Goal: Task Accomplishment & Management: Manage account settings

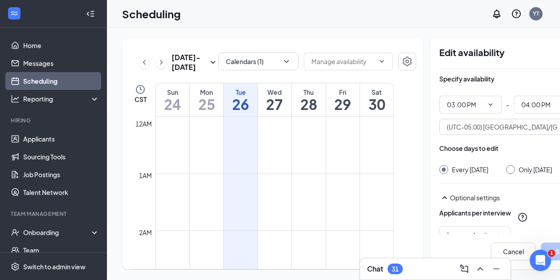
scroll to position [852, 0]
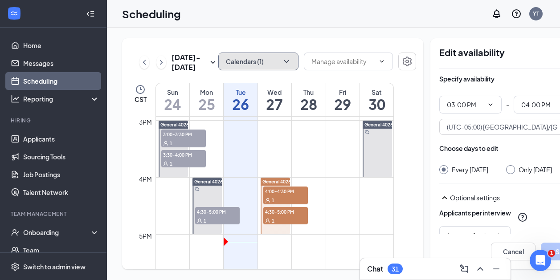
click at [240, 59] on button "Calendars (1)" at bounding box center [258, 62] width 80 height 18
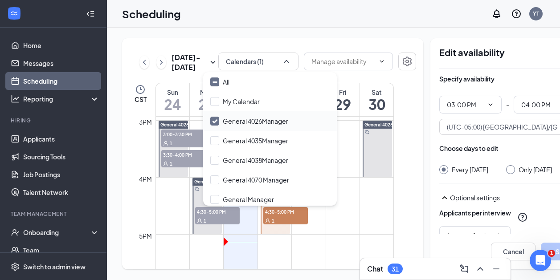
click at [230, 119] on input "General 4026Manager" at bounding box center [249, 121] width 78 height 9
checkbox input "true"
checkbox input "false"
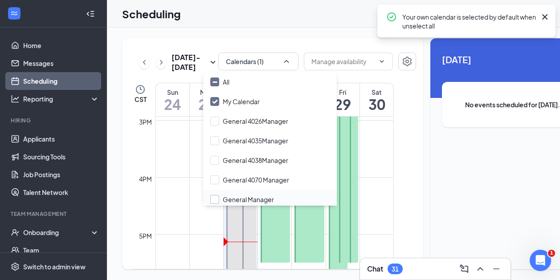
click at [236, 197] on input "General Manager" at bounding box center [242, 199] width 64 height 9
checkbox input "true"
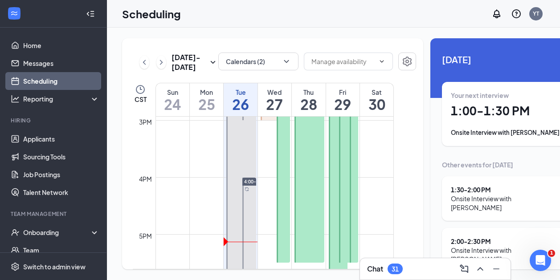
click at [293, 22] on div "Scheduling YT" at bounding box center [333, 14] width 453 height 28
click at [248, 64] on button "Calendars (2)" at bounding box center [258, 62] width 80 height 18
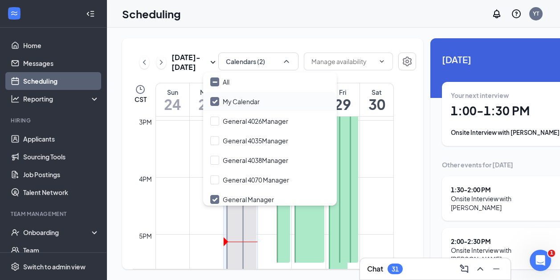
click at [218, 99] on input "My Calendar" at bounding box center [234, 101] width 49 height 9
checkbox input "false"
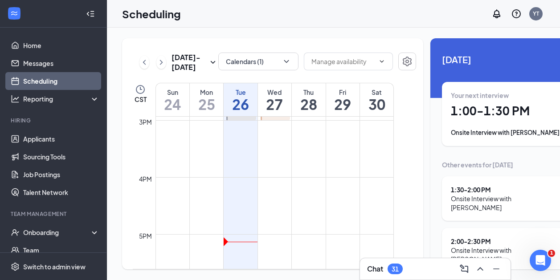
click at [305, 15] on div "Scheduling YT" at bounding box center [333, 14] width 453 height 28
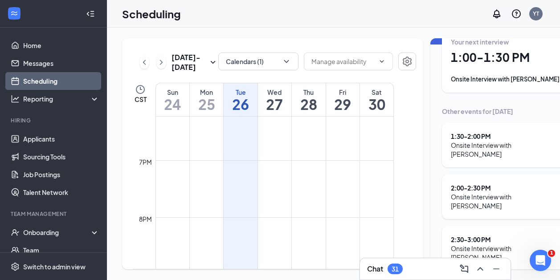
scroll to position [13, 0]
click at [257, 53] on button "Calendars (1)" at bounding box center [258, 62] width 80 height 18
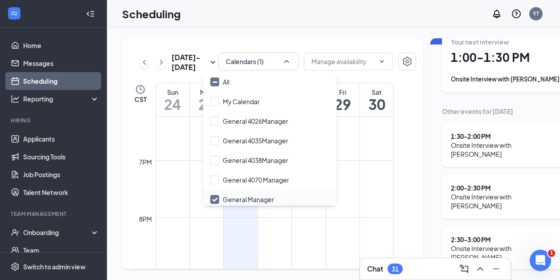
click at [215, 195] on input "General Manager" at bounding box center [242, 199] width 64 height 9
checkbox input "true"
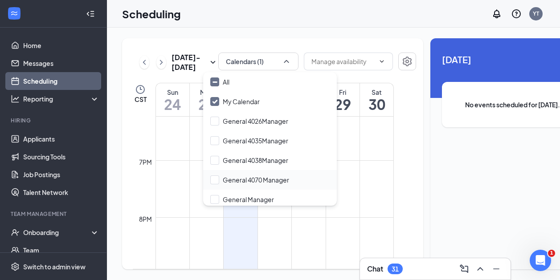
checkbox input "true"
checkbox input "false"
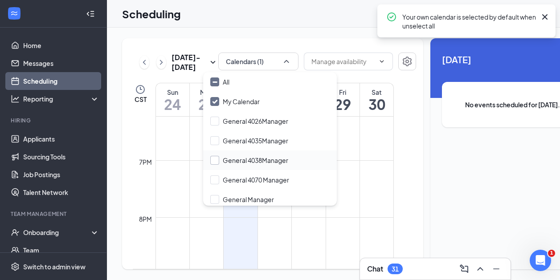
click at [214, 156] on input "General 4038Manager" at bounding box center [249, 160] width 78 height 9
checkbox input "true"
click at [215, 97] on input "My Calendar" at bounding box center [234, 101] width 49 height 9
checkbox input "false"
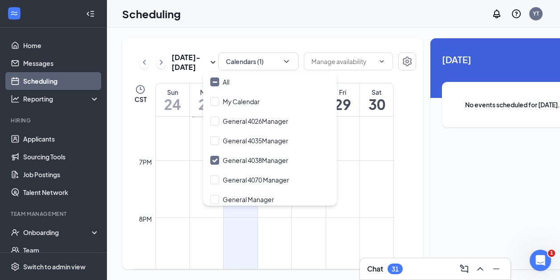
click at [269, 21] on div "Scheduling YT" at bounding box center [333, 14] width 453 height 28
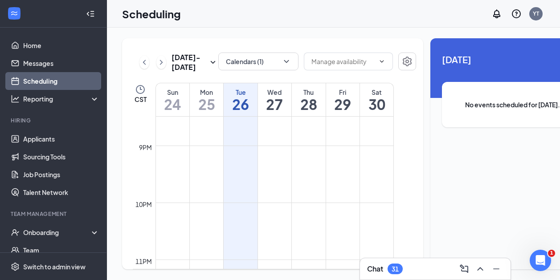
scroll to position [1230, 0]
click at [163, 61] on icon "ChevronRight" at bounding box center [161, 62] width 9 height 11
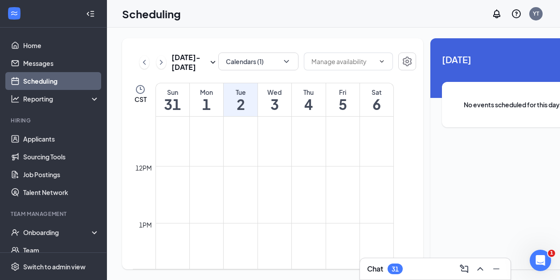
scroll to position [13, 0]
click at [164, 57] on icon "ChevronRight" at bounding box center [161, 62] width 9 height 11
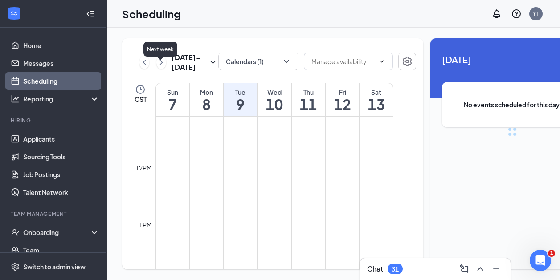
scroll to position [438, 0]
click at [143, 60] on icon "ChevronLeft" at bounding box center [144, 62] width 3 height 5
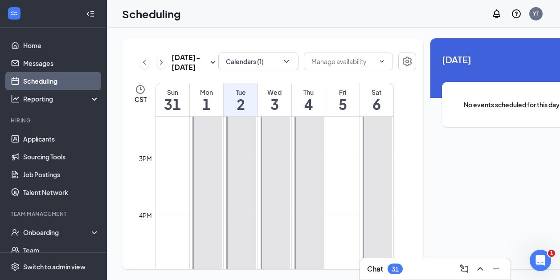
scroll to position [816, 0]
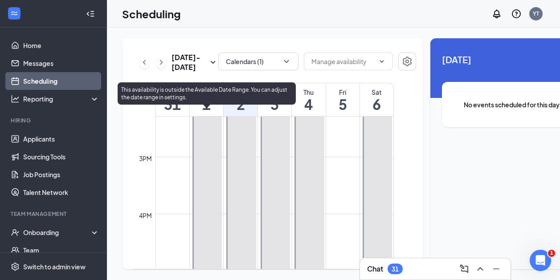
click at [207, 160] on div at bounding box center [208, 199] width 30 height 199
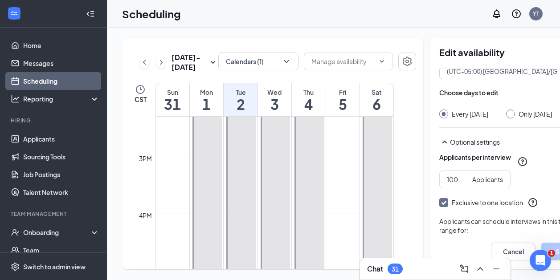
scroll to position [56, 0]
click at [447, 175] on input "100" at bounding box center [458, 180] width 22 height 10
type input "1000"
click at [542, 243] on button "Save" at bounding box center [563, 252] width 45 height 18
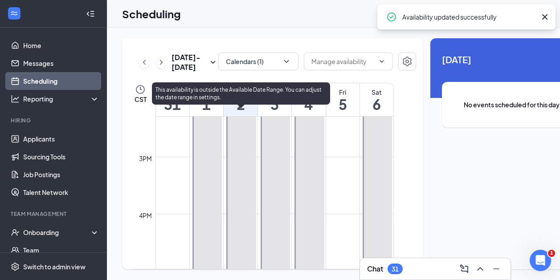
click at [246, 156] on div at bounding box center [241, 199] width 30 height 199
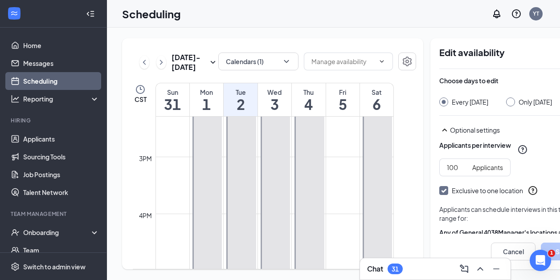
scroll to position [69, 0]
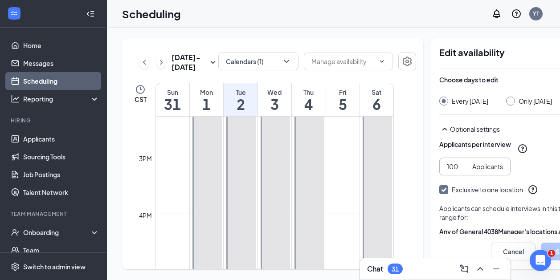
click at [442, 158] on span "100 Applicants" at bounding box center [474, 167] width 71 height 18
click at [447, 162] on input "100" at bounding box center [458, 167] width 22 height 10
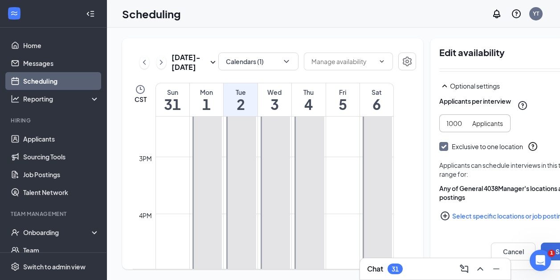
scroll to position [0, 0]
click at [439, 115] on span "1000 Applicants" at bounding box center [474, 124] width 71 height 18
click at [447, 119] on input "1000" at bounding box center [458, 124] width 22 height 10
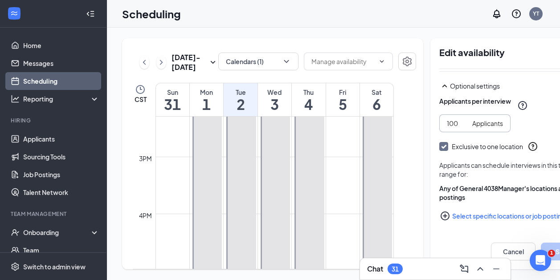
type input "1000"
click at [541, 243] on button "Save" at bounding box center [563, 252] width 45 height 18
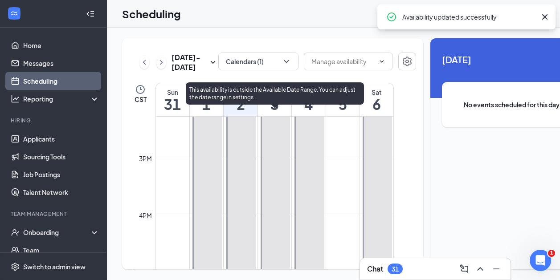
click at [270, 155] on div at bounding box center [276, 199] width 30 height 199
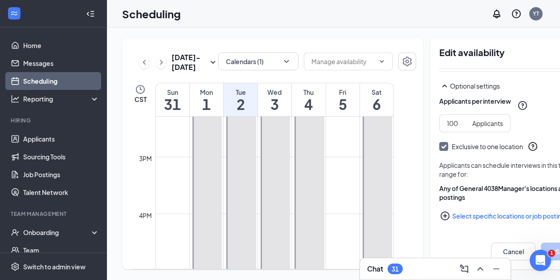
scroll to position [114, 0]
click at [445, 115] on span "100 Applicants" at bounding box center [474, 124] width 71 height 18
click at [447, 119] on input "101" at bounding box center [458, 124] width 22 height 10
type input "1000"
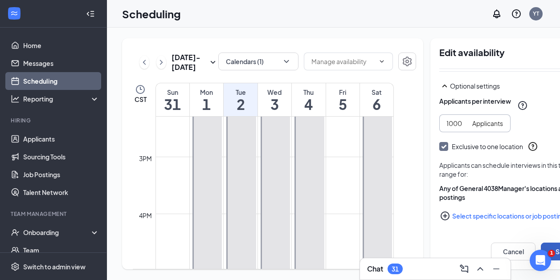
scroll to position [0, 0]
click at [541, 243] on button "Save" at bounding box center [563, 252] width 45 height 18
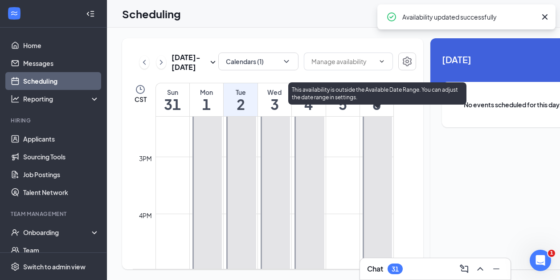
click at [379, 148] on div at bounding box center [377, 199] width 29 height 199
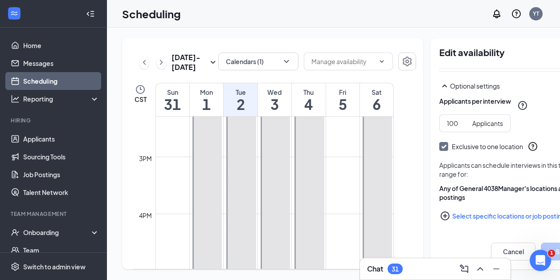
scroll to position [114, 0]
click at [447, 119] on input "100" at bounding box center [458, 124] width 22 height 10
type input "999"
click at [542, 243] on button "Save" at bounding box center [563, 252] width 45 height 18
